Goal: Task Accomplishment & Management: Manage account settings

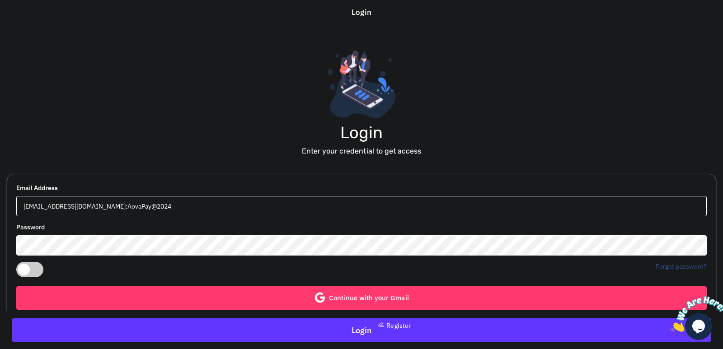
drag, startPoint x: 179, startPoint y: 208, endPoint x: 84, endPoint y: 209, distance: 94.9
click at [84, 209] on input "aovapay@gmail.com:AovaPay@2024" at bounding box center [361, 206] width 691 height 20
type input "aovapay@gmail.com"
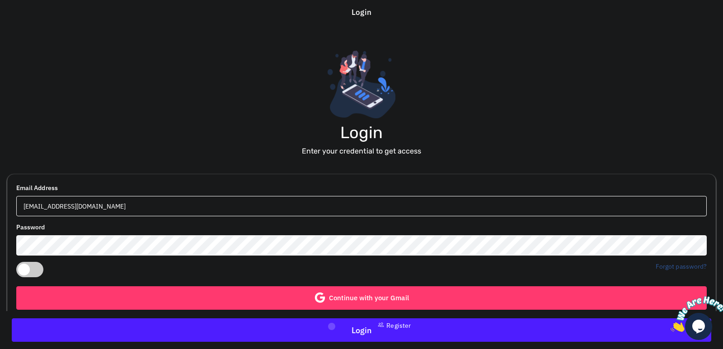
click at [331, 326] on button "Login" at bounding box center [362, 331] width 700 height 24
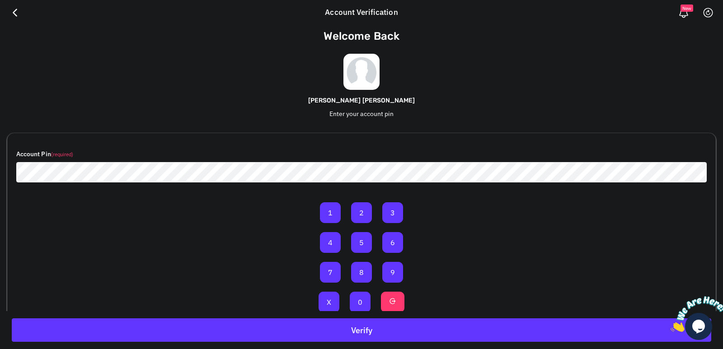
click at [682, 100] on h6 "[PERSON_NAME] [PERSON_NAME]" at bounding box center [361, 101] width 709 height 8
click at [363, 275] on button "8" at bounding box center [361, 272] width 21 height 21
click at [392, 243] on button "6" at bounding box center [392, 242] width 21 height 21
click at [332, 272] on button "7" at bounding box center [330, 272] width 21 height 21
click at [396, 248] on button "6" at bounding box center [392, 242] width 21 height 21
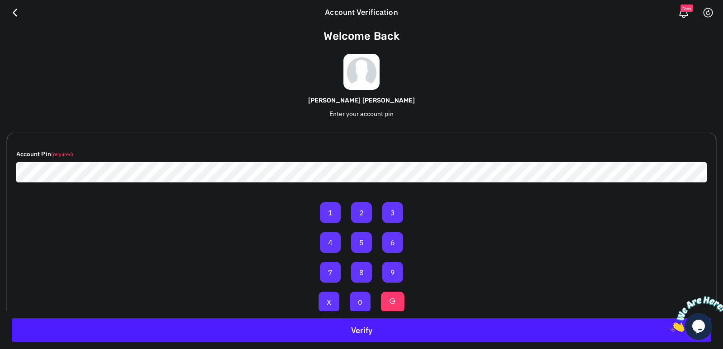
click at [345, 325] on button "Verify" at bounding box center [362, 331] width 700 height 24
